Goal: Task Accomplishment & Management: Use online tool/utility

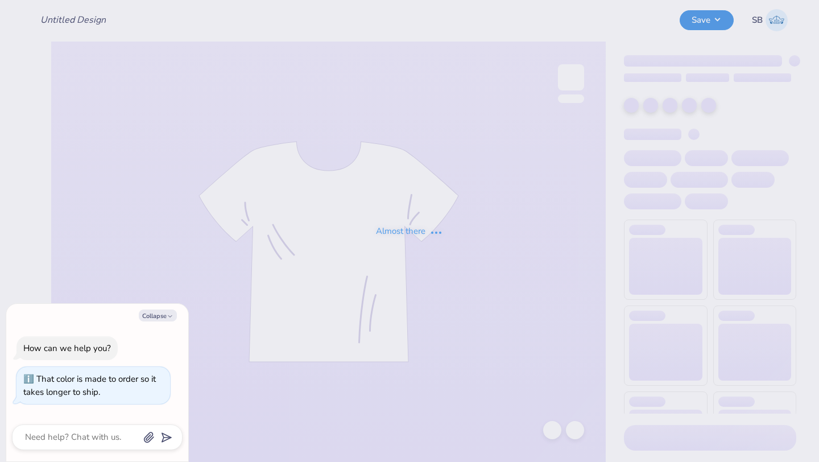
type input "SDT Philanthropy Round Cropped Brown Tee"
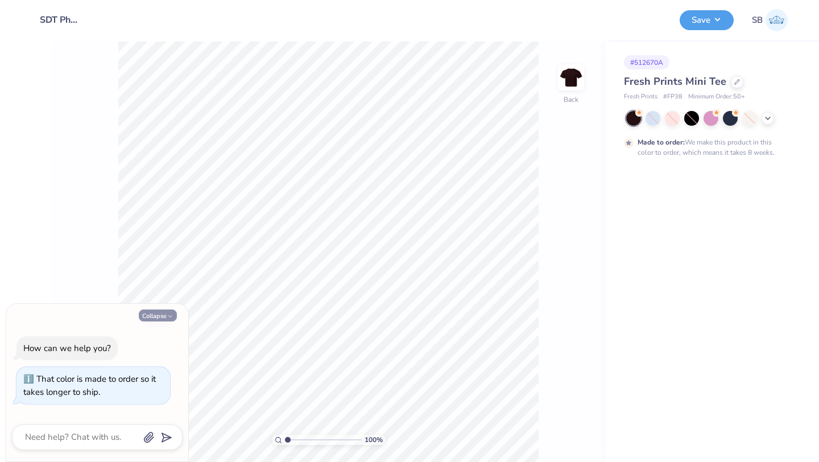
click at [157, 317] on button "Collapse" at bounding box center [158, 315] width 38 height 12
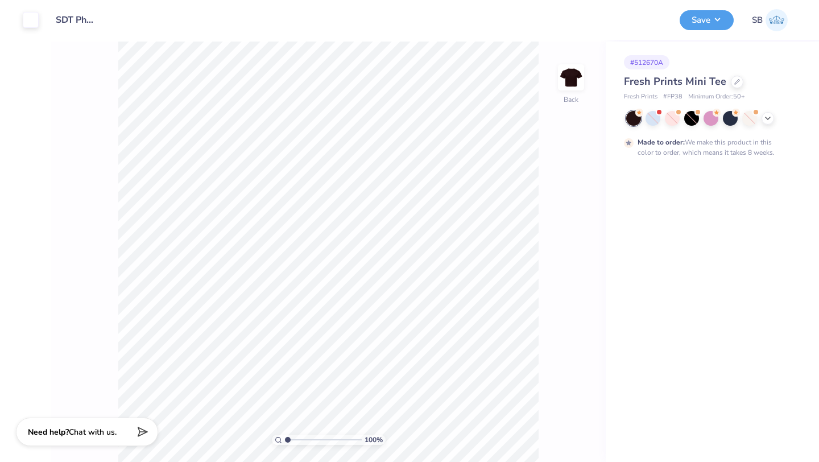
type textarea "x"
click at [734, 80] on icon at bounding box center [737, 81] width 6 height 6
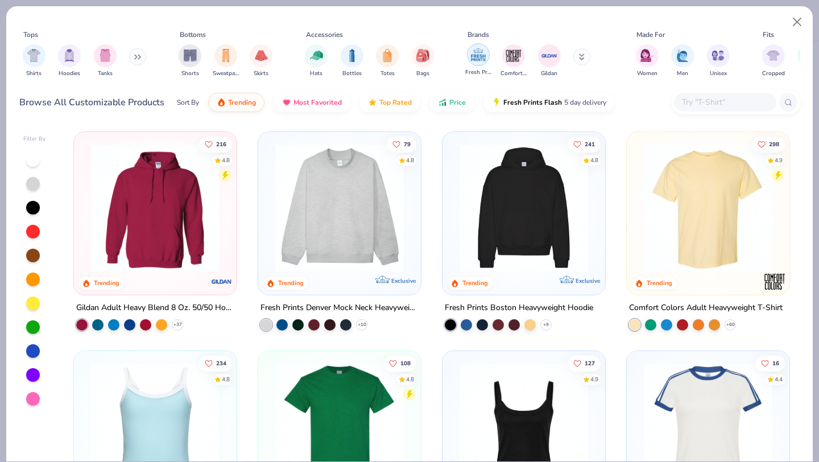
click at [481, 60] on img "filter for Fresh Prints" at bounding box center [478, 54] width 17 height 17
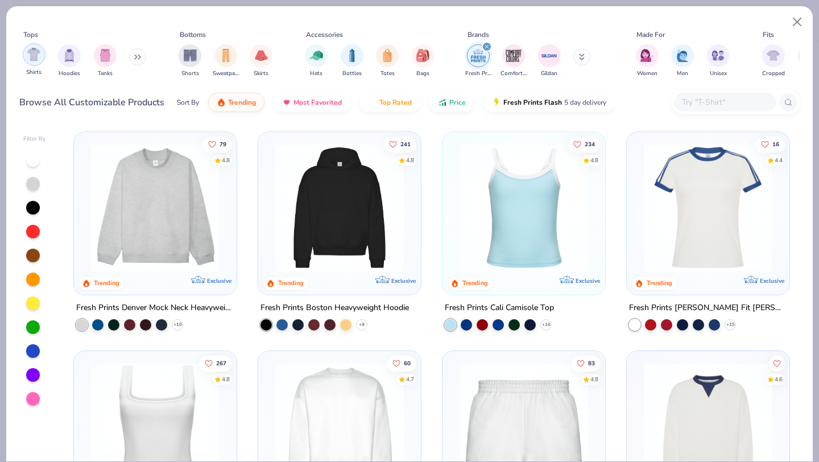
click at [31, 63] on div "filter for Shirts" at bounding box center [34, 54] width 23 height 23
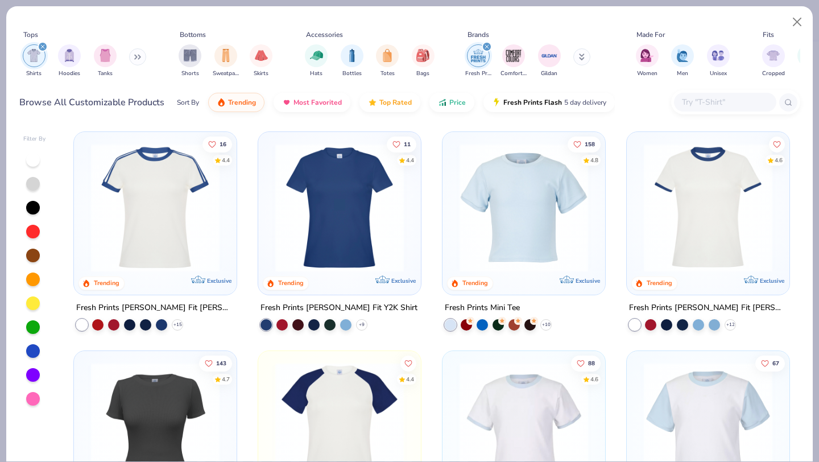
click at [383, 228] on img at bounding box center [340, 207] width 140 height 129
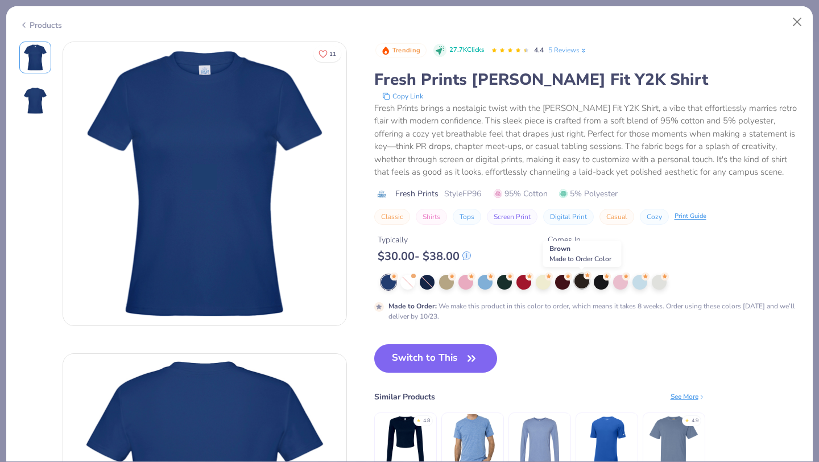
click at [585, 283] on div at bounding box center [581, 280] width 15 height 15
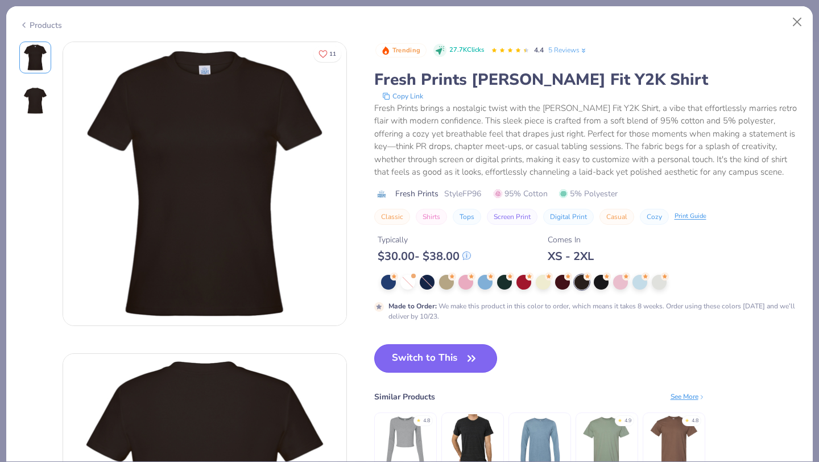
click at [455, 354] on button "Switch to This" at bounding box center [435, 358] width 123 height 28
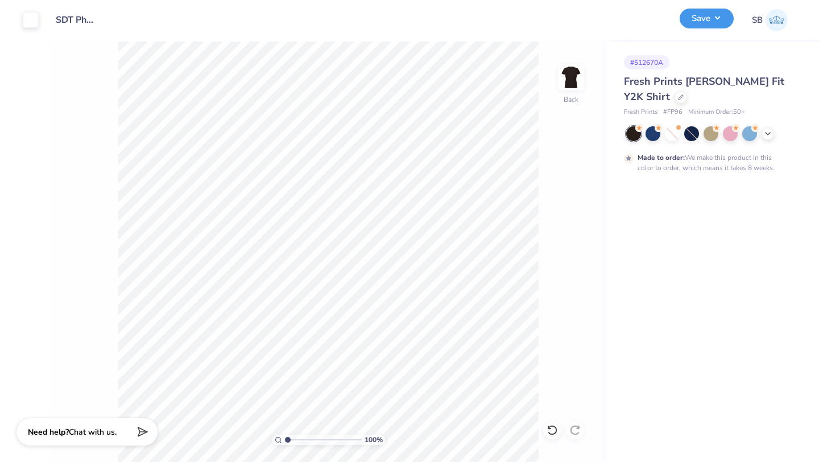
click at [696, 22] on button "Save" at bounding box center [706, 19] width 54 height 20
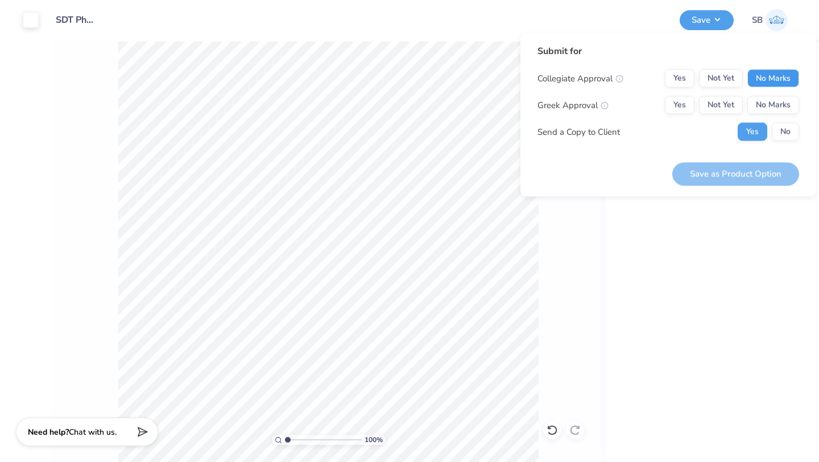
click at [756, 77] on button "No Marks" at bounding box center [773, 78] width 52 height 18
click at [726, 110] on button "Not Yet" at bounding box center [721, 105] width 44 height 18
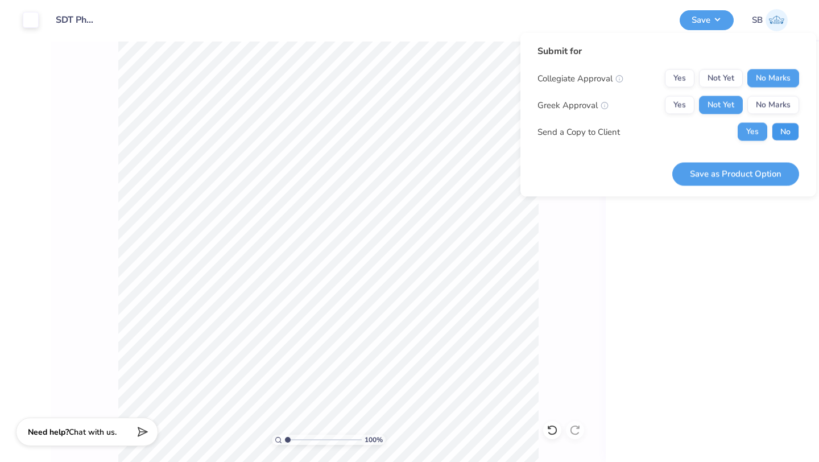
click at [786, 135] on button "No" at bounding box center [785, 132] width 27 height 18
click at [750, 168] on button "Save as Product Option" at bounding box center [735, 173] width 127 height 23
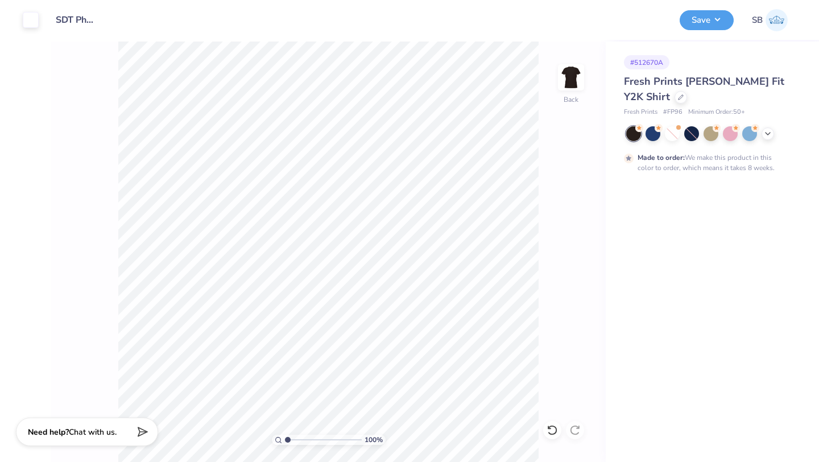
click at [626, 84] on span "Fresh Prints [PERSON_NAME] Fit Y2K Shirt" at bounding box center [704, 88] width 160 height 29
click at [633, 89] on div "Fresh Prints [PERSON_NAME] Fit Y2K Shirt" at bounding box center [710, 89] width 172 height 31
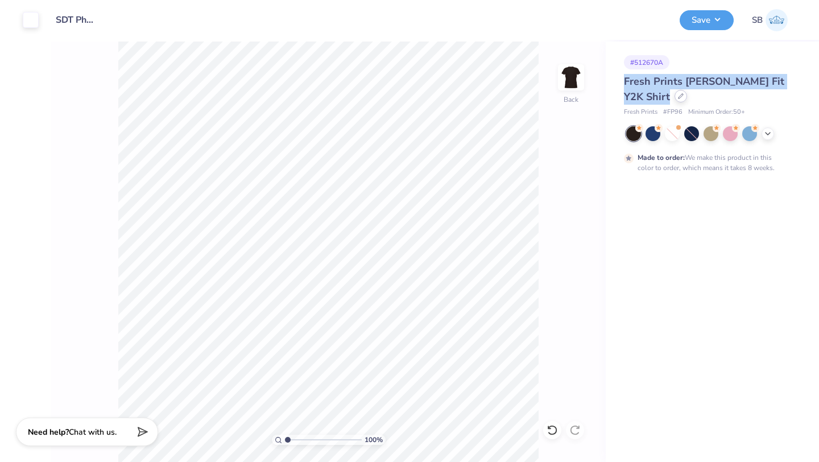
click at [674, 99] on div at bounding box center [680, 96] width 13 height 13
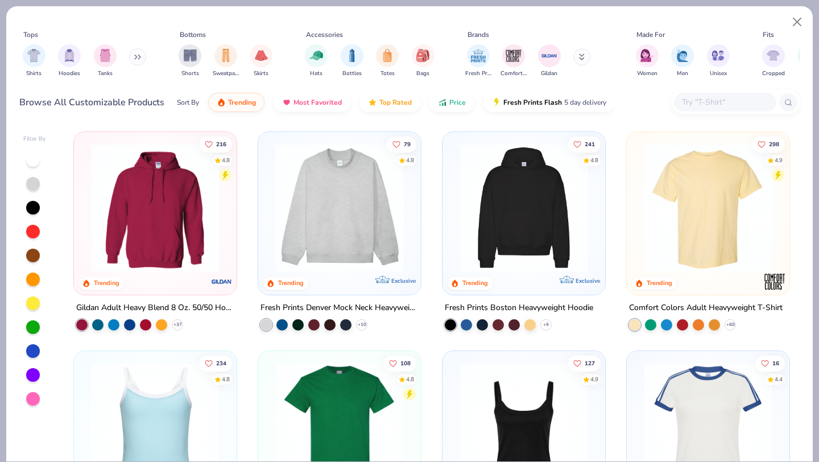
click at [134, 61] on button at bounding box center [137, 56] width 17 height 17
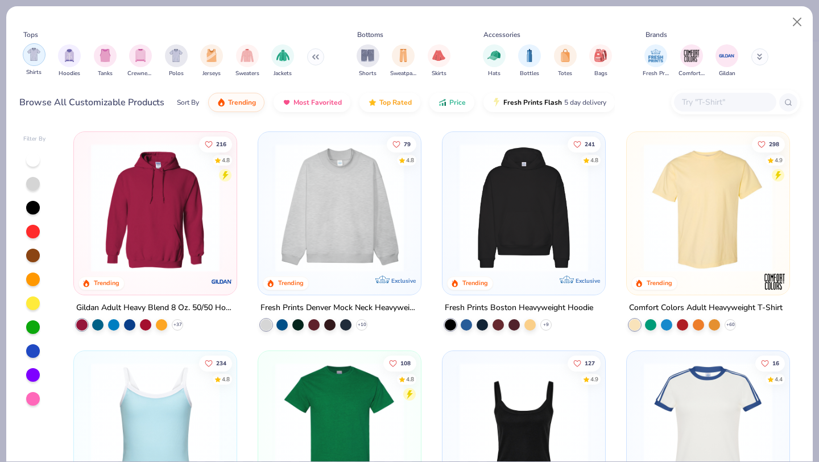
click at [40, 52] on img "filter for Shirts" at bounding box center [33, 54] width 13 height 13
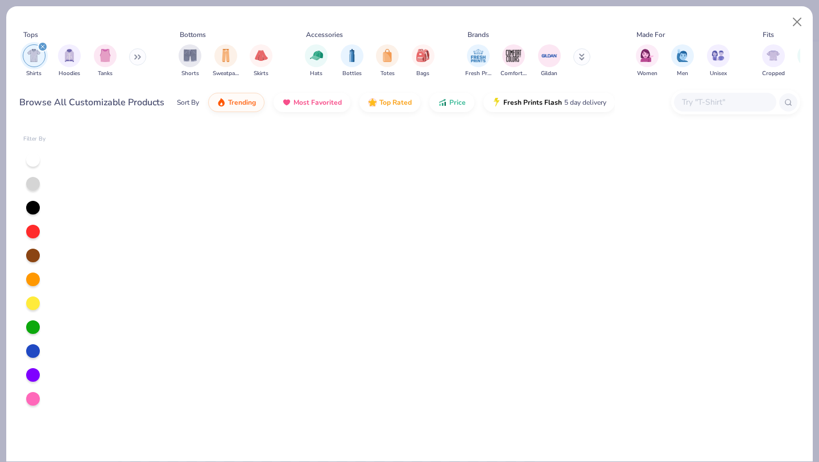
scroll to position [1218, 0]
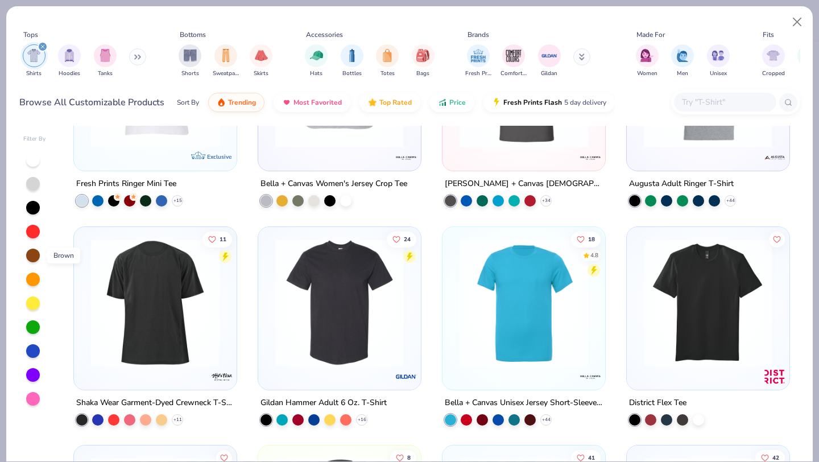
click at [30, 258] on div at bounding box center [33, 255] width 14 height 14
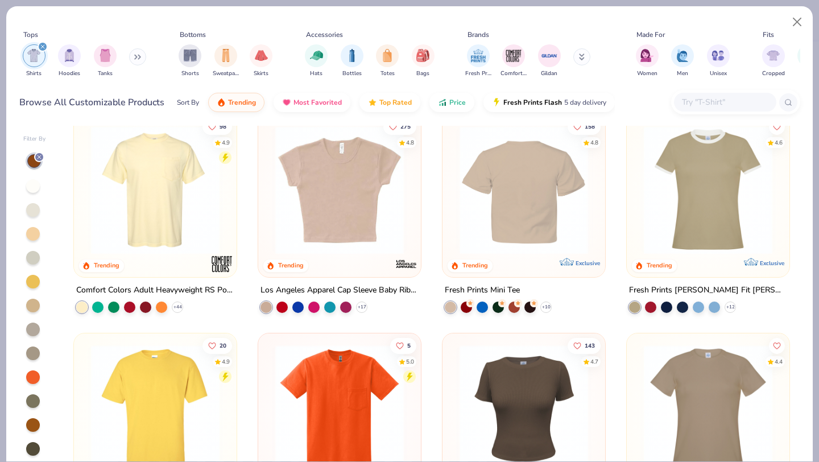
scroll to position [332, 0]
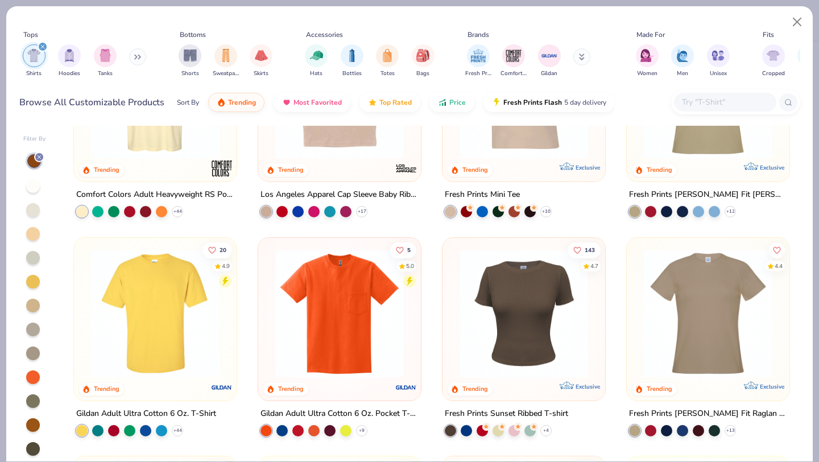
click at [517, 310] on img at bounding box center [524, 312] width 140 height 129
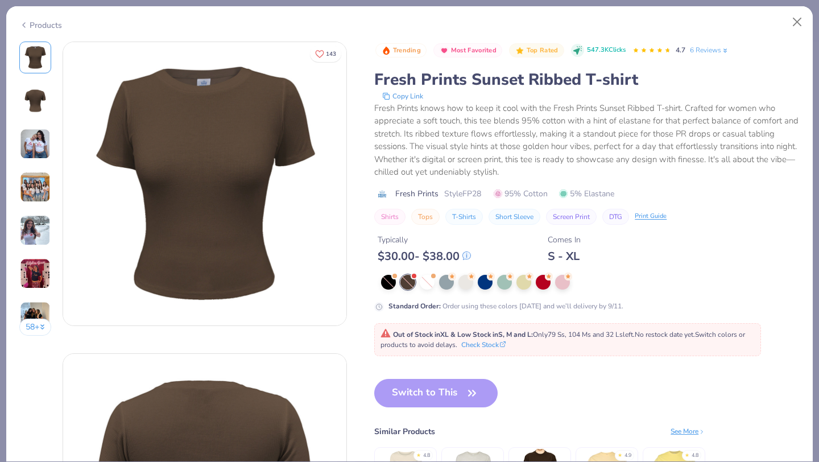
click at [35, 148] on img at bounding box center [35, 144] width 31 height 31
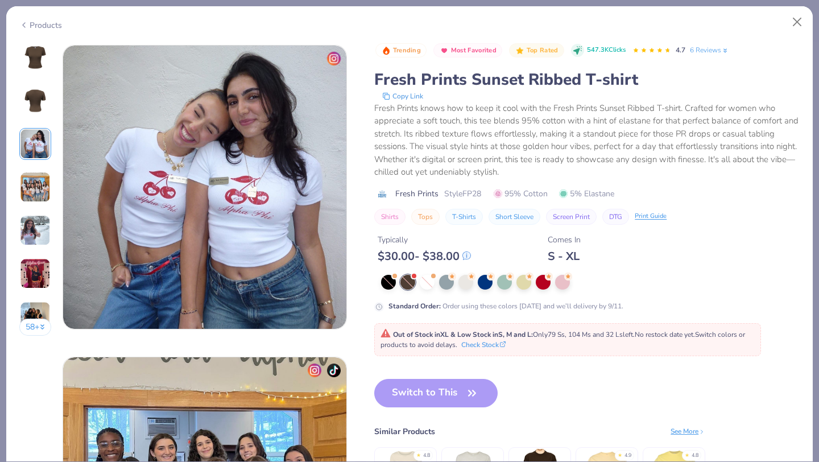
scroll to position [623, 0]
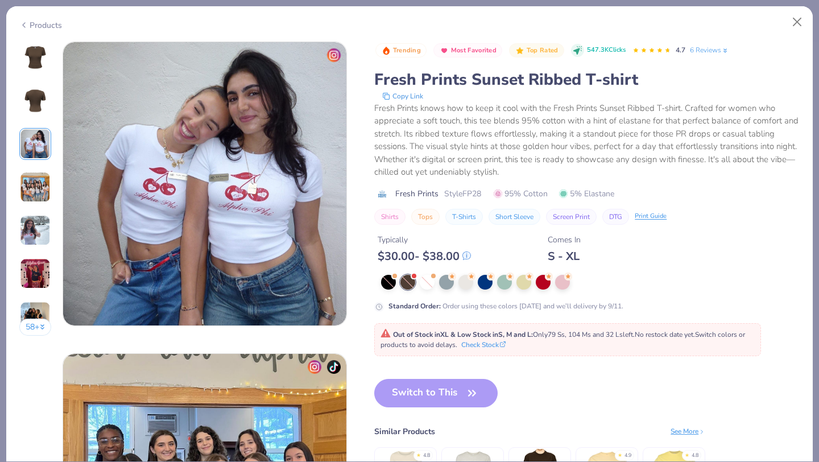
click at [38, 179] on img at bounding box center [35, 187] width 31 height 31
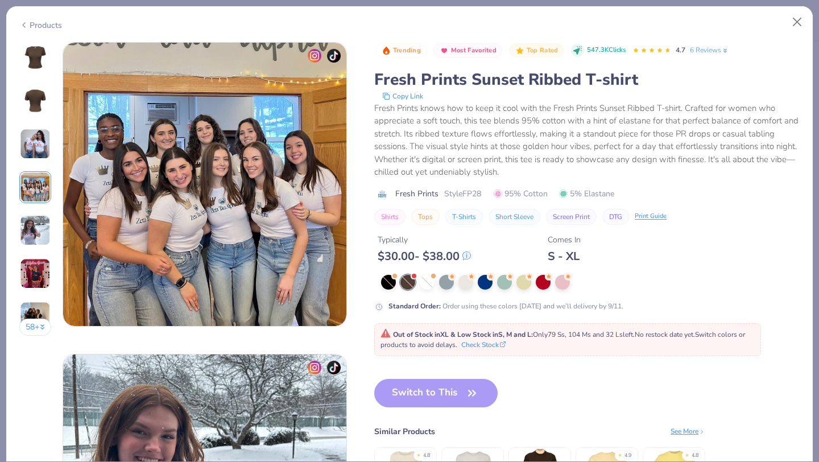
scroll to position [935, 0]
click at [36, 222] on img at bounding box center [35, 230] width 31 height 31
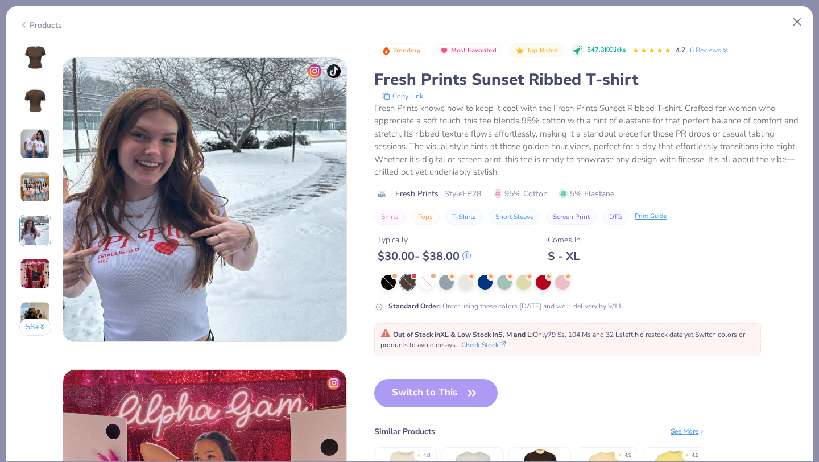
scroll to position [1246, 0]
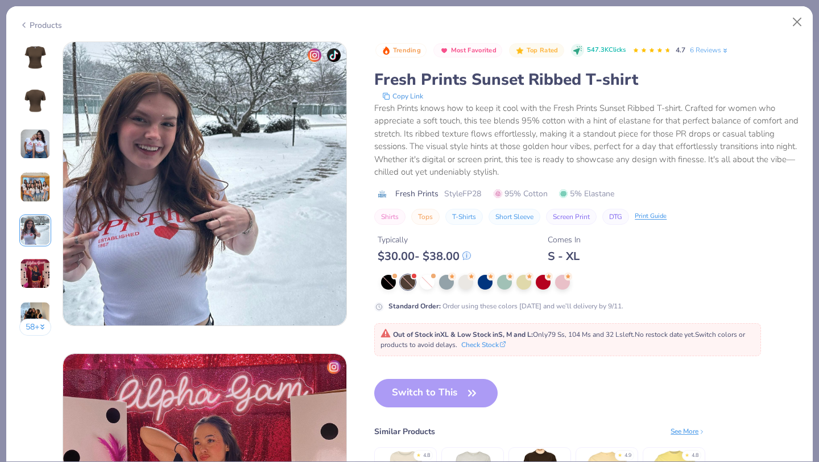
click at [34, 260] on img at bounding box center [35, 273] width 31 height 31
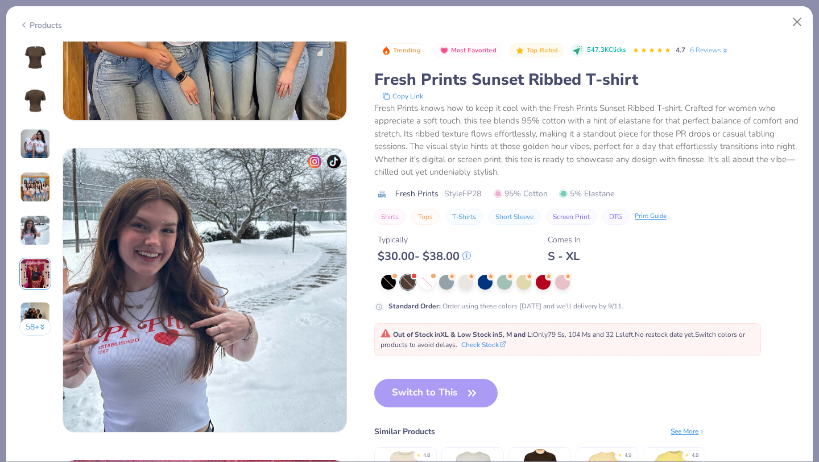
scroll to position [965, 0]
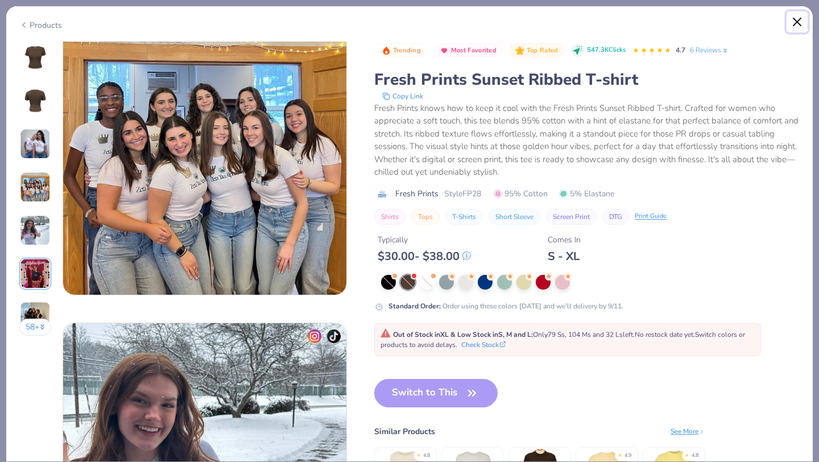
click at [794, 23] on button "Close" at bounding box center [797, 22] width 22 height 22
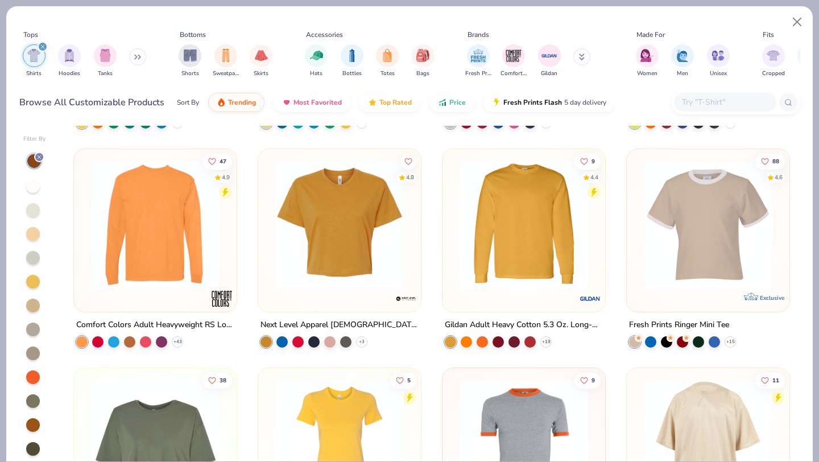
scroll to position [857, 0]
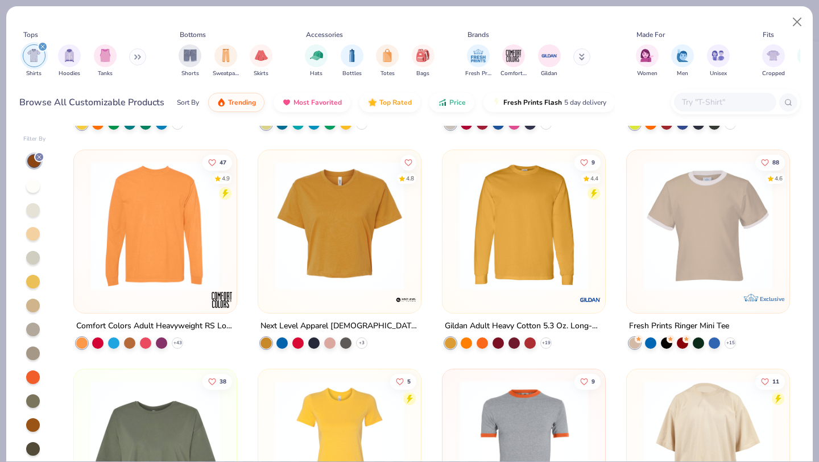
click at [579, 59] on icon at bounding box center [582, 56] width 6 height 7
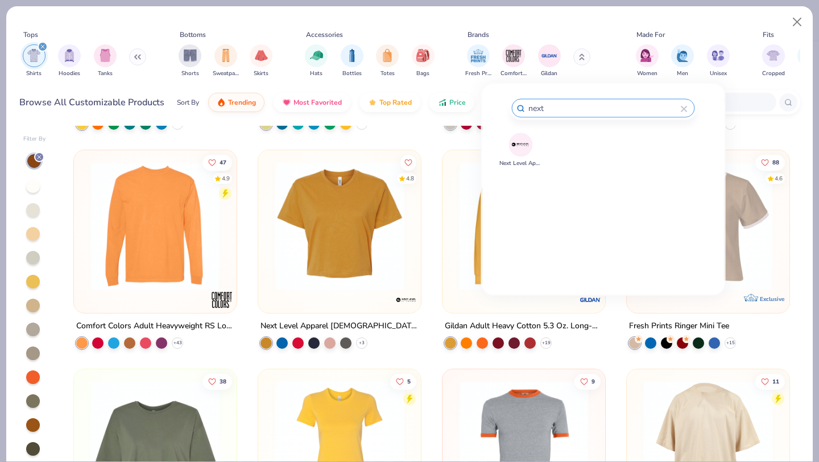
type input "next"
click at [517, 140] on img at bounding box center [521, 145] width 20 height 20
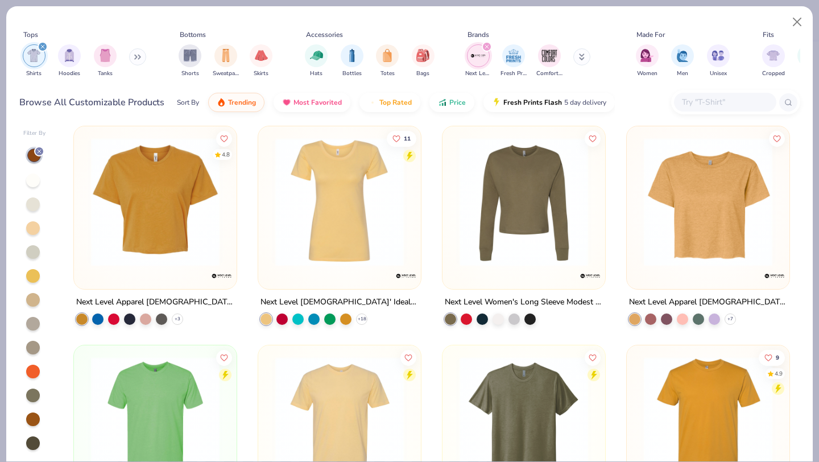
click at [486, 45] on icon "filter for Next Level Apparel" at bounding box center [486, 46] width 5 height 5
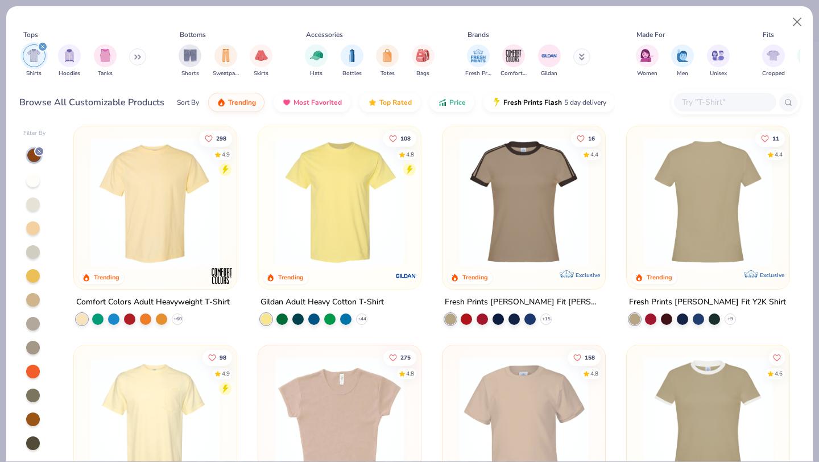
click at [638, 220] on img at bounding box center [568, 202] width 140 height 129
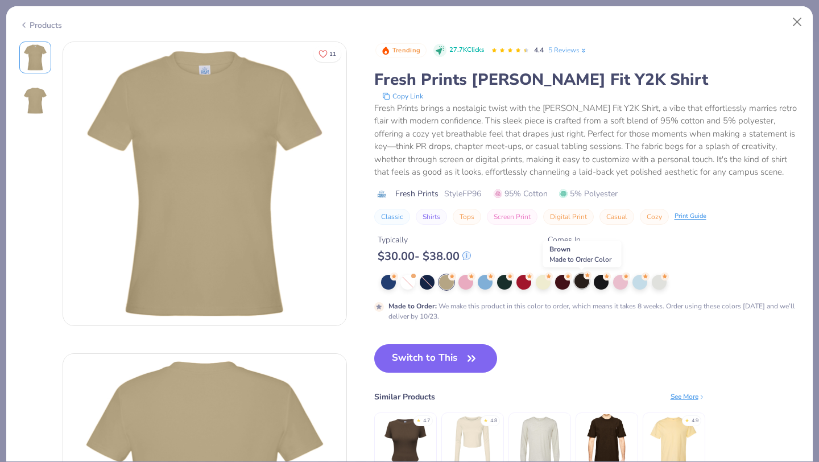
click at [583, 284] on div at bounding box center [581, 280] width 15 height 15
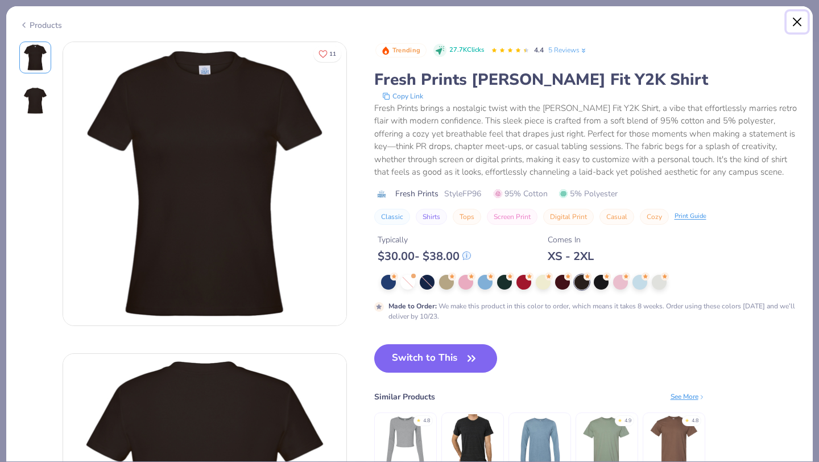
click at [791, 23] on button "Close" at bounding box center [797, 22] width 22 height 22
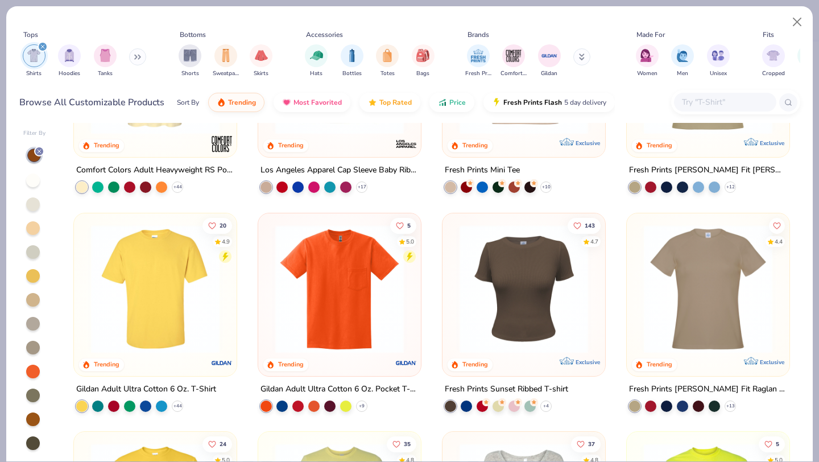
scroll to position [363, 0]
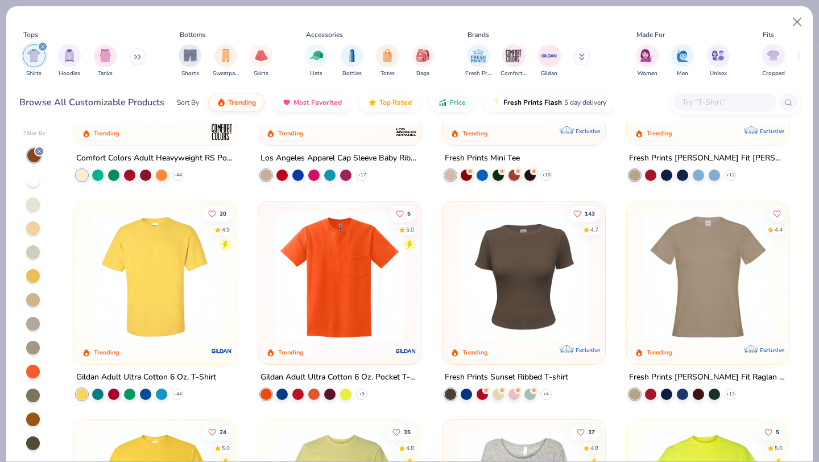
click at [661, 251] on img at bounding box center [708, 276] width 140 height 129
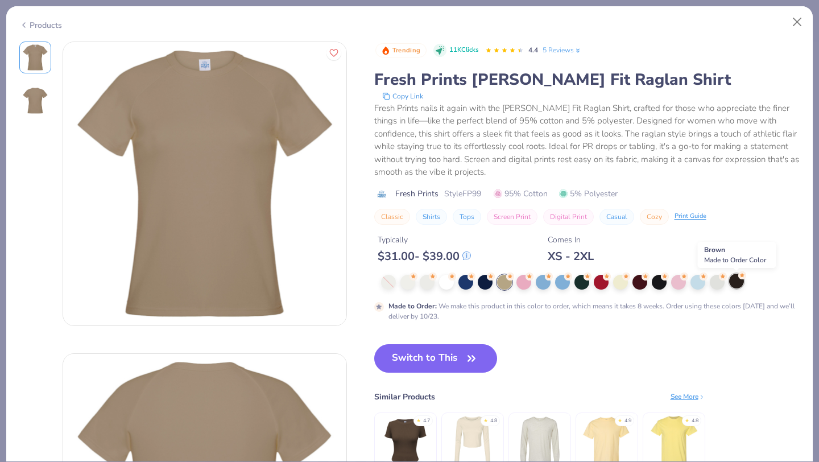
click at [738, 284] on div at bounding box center [736, 280] width 15 height 15
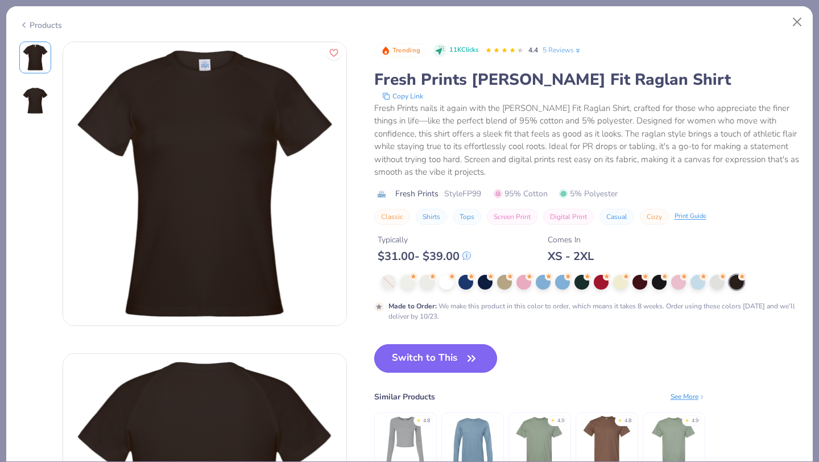
click at [400, 356] on button "Switch to This" at bounding box center [435, 358] width 123 height 28
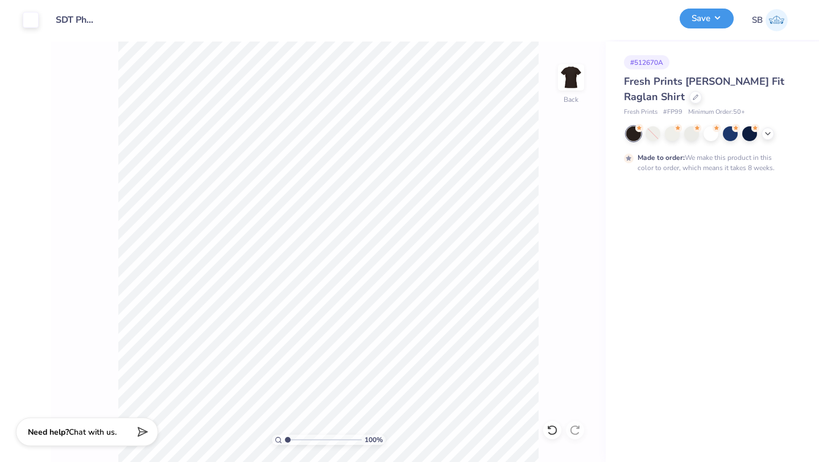
click at [690, 27] on button "Save" at bounding box center [706, 19] width 54 height 20
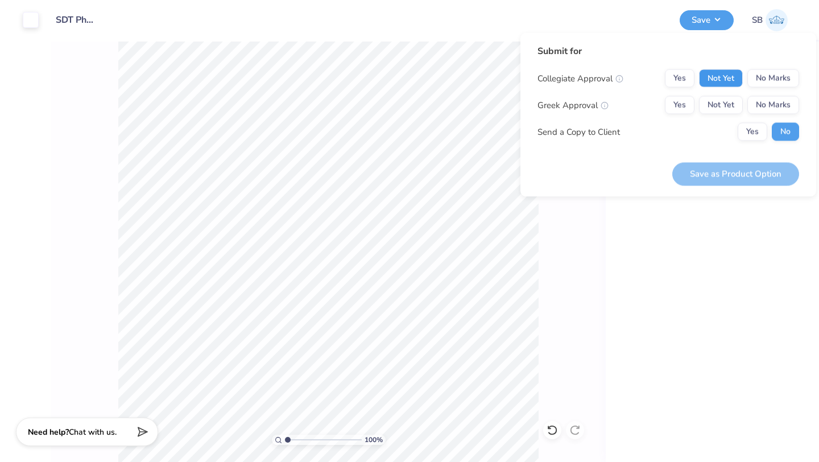
click at [728, 72] on button "Not Yet" at bounding box center [721, 78] width 44 height 18
click at [757, 76] on button "No Marks" at bounding box center [773, 78] width 52 height 18
click at [733, 98] on button "Not Yet" at bounding box center [721, 105] width 44 height 18
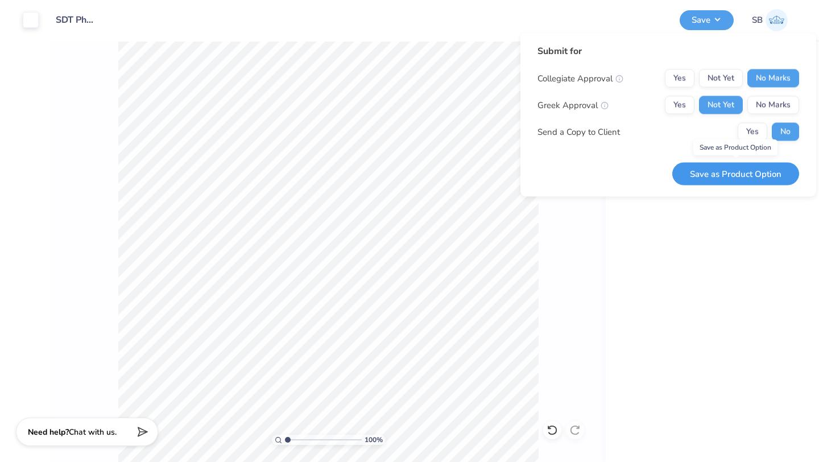
click at [738, 170] on button "Save as Product Option" at bounding box center [735, 173] width 127 height 23
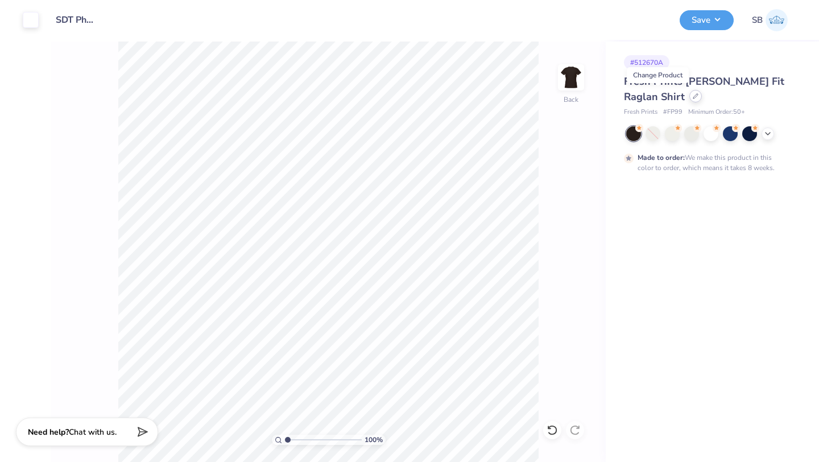
click at [689, 100] on div at bounding box center [695, 96] width 13 height 13
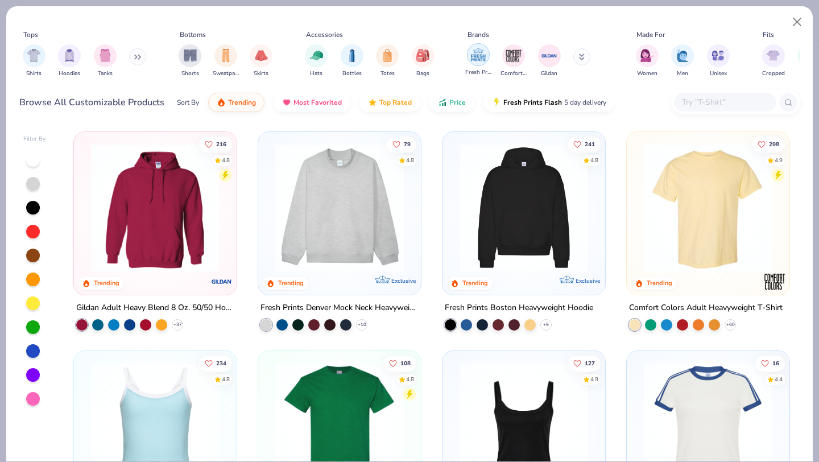
click at [478, 59] on img "filter for Fresh Prints" at bounding box center [478, 54] width 17 height 17
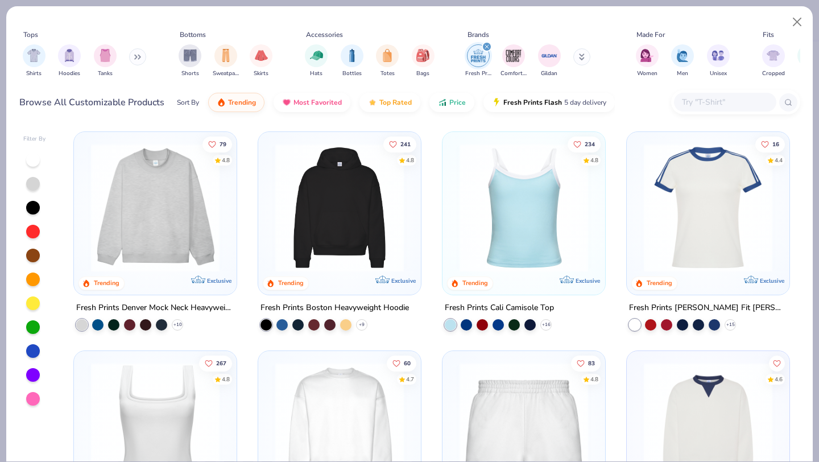
click at [35, 255] on div at bounding box center [33, 255] width 14 height 14
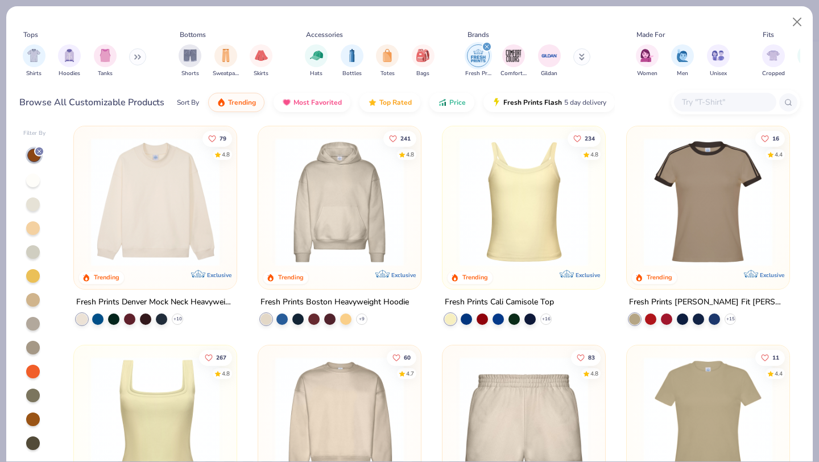
scroll to position [205, 0]
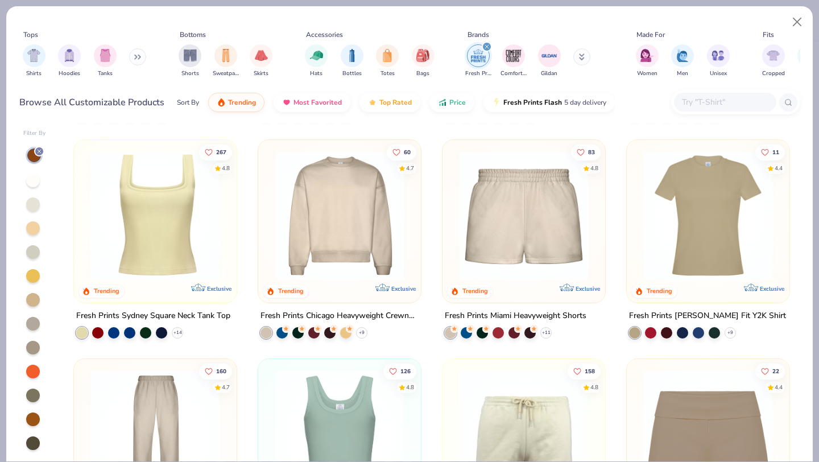
click at [488, 47] on icon "filter for Fresh Prints" at bounding box center [486, 46] width 5 height 5
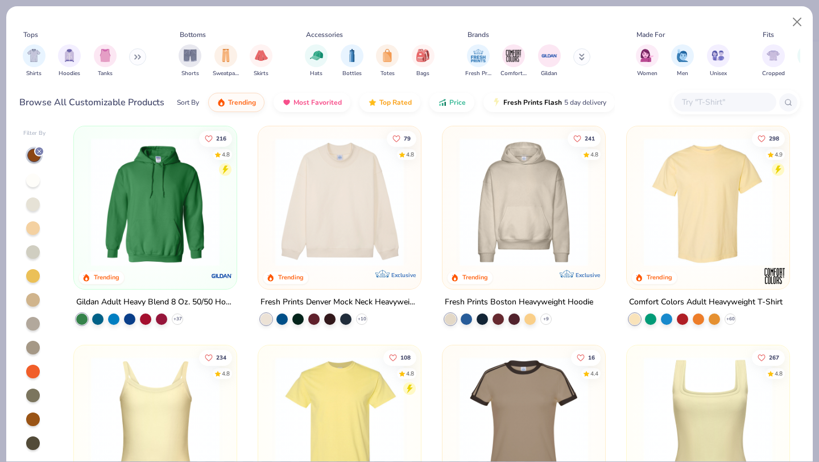
click at [689, 99] on input "text" at bounding box center [725, 102] width 88 height 13
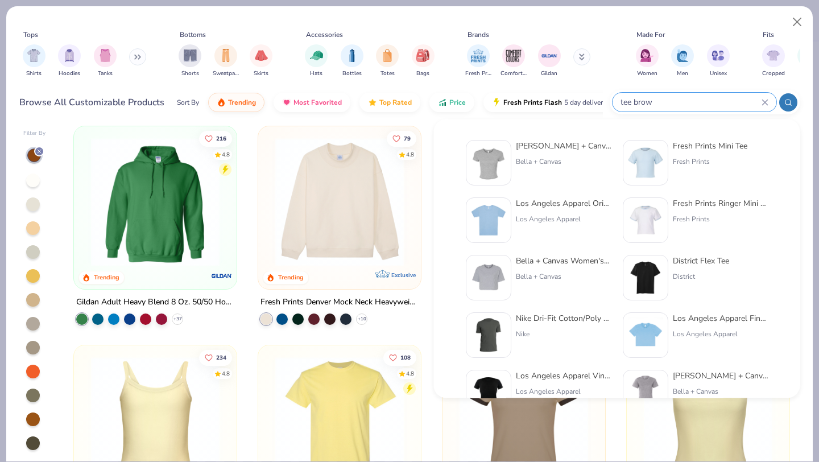
type input "[PERSON_NAME]"
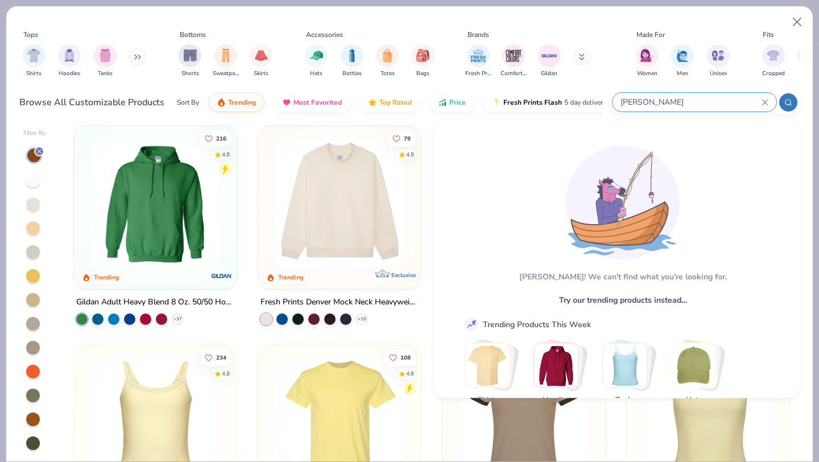
click at [763, 101] on icon at bounding box center [764, 102] width 5 height 5
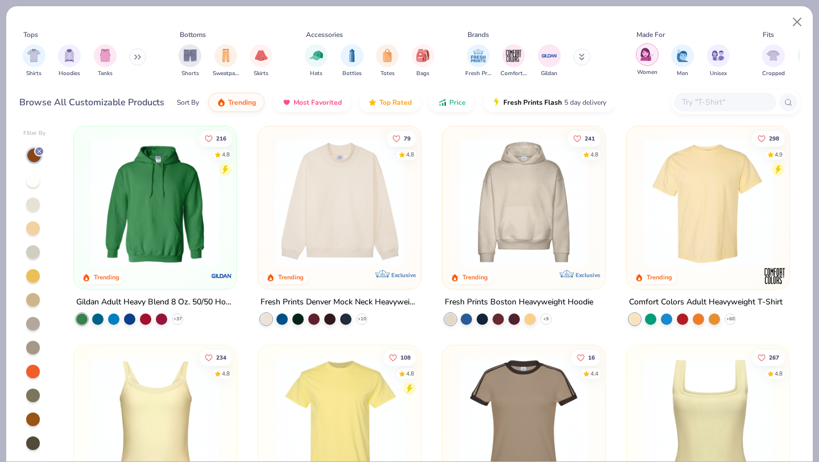
click at [645, 60] on img "filter for Women" at bounding box center [646, 54] width 13 height 13
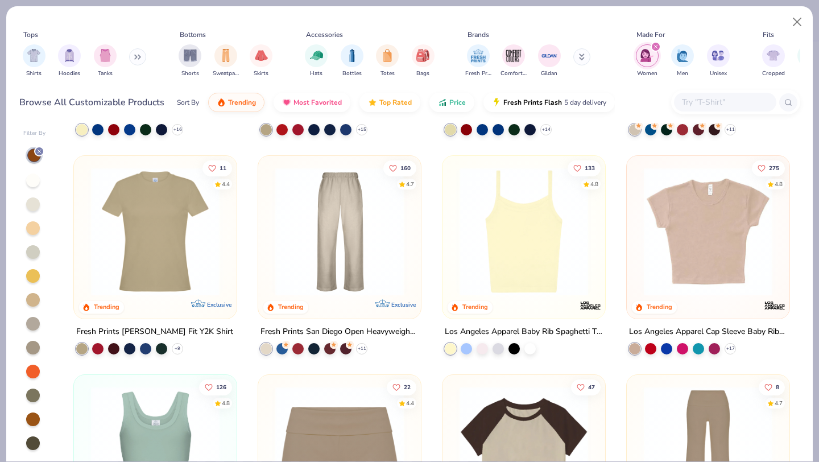
scroll to position [200, 0]
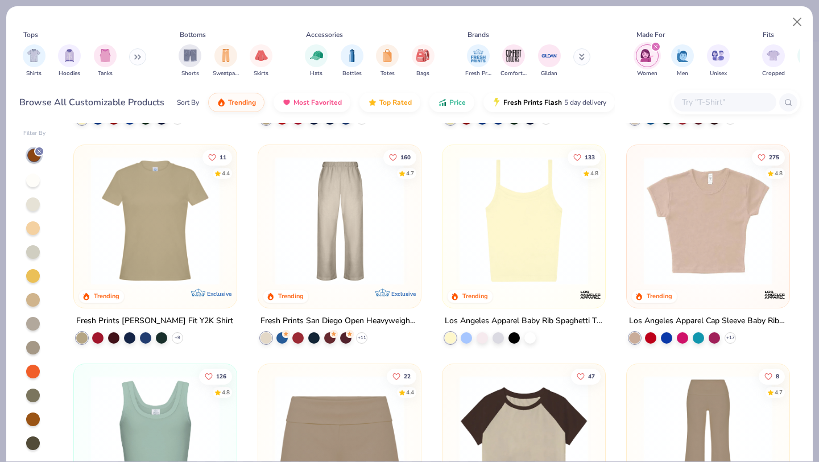
click at [177, 224] on img at bounding box center [155, 220] width 140 height 129
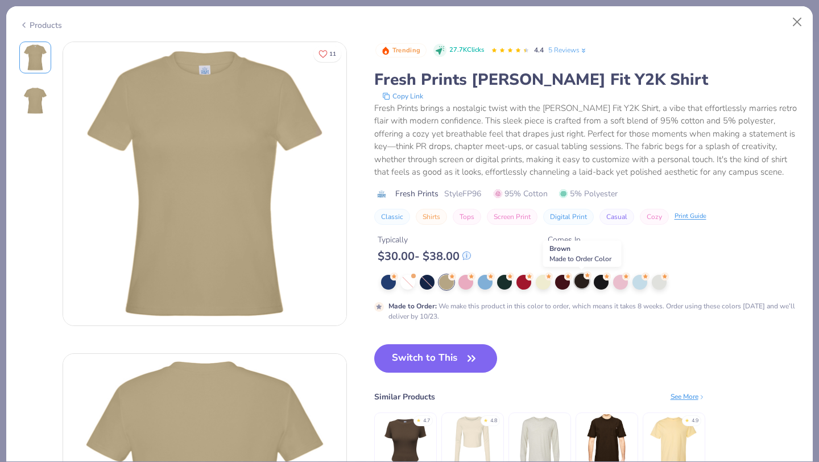
click at [578, 284] on div at bounding box center [581, 280] width 15 height 15
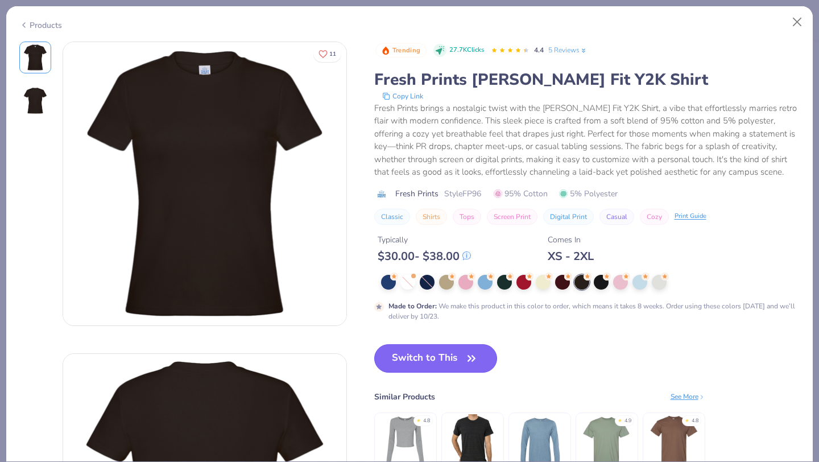
click at [437, 362] on button "Switch to This" at bounding box center [435, 358] width 123 height 28
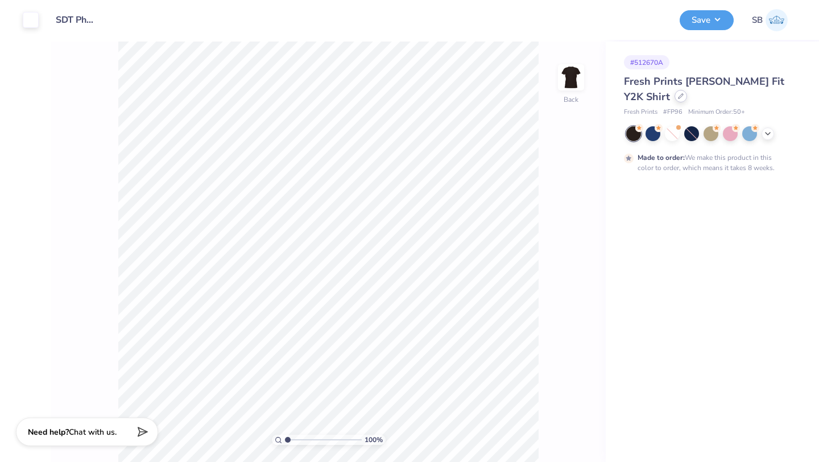
click at [674, 100] on div at bounding box center [680, 96] width 13 height 13
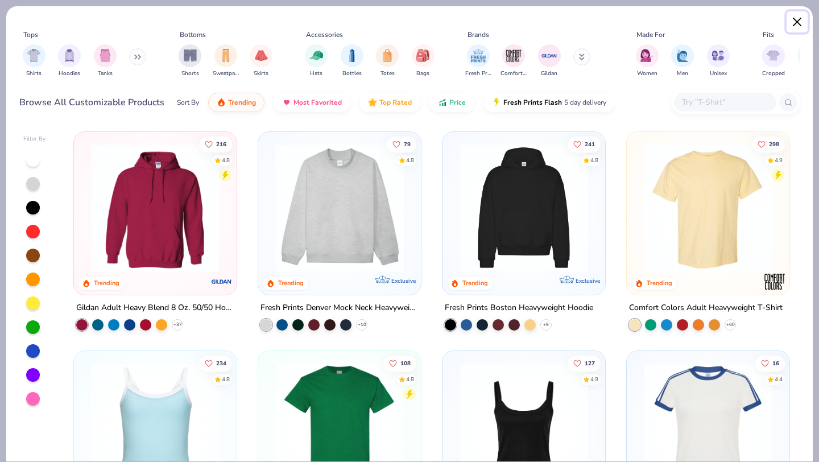
click at [794, 19] on button "Close" at bounding box center [797, 22] width 22 height 22
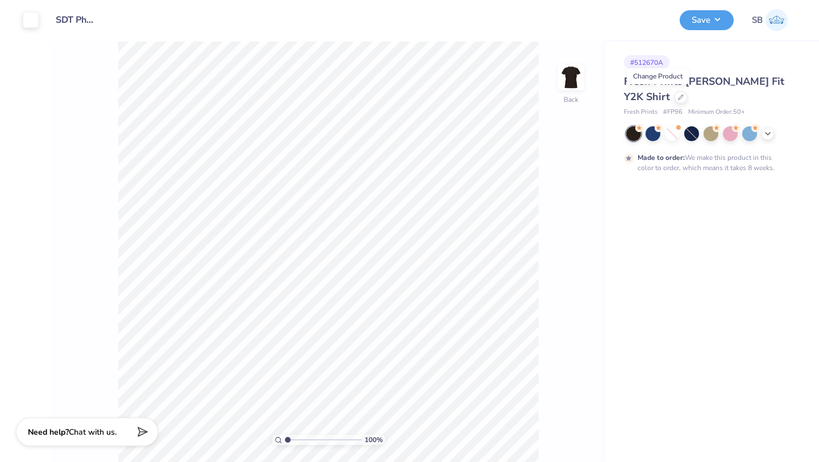
click at [678, 111] on span "# FP96" at bounding box center [672, 112] width 19 height 10
copy span "FP96"
